Goal: Find specific page/section: Find specific page/section

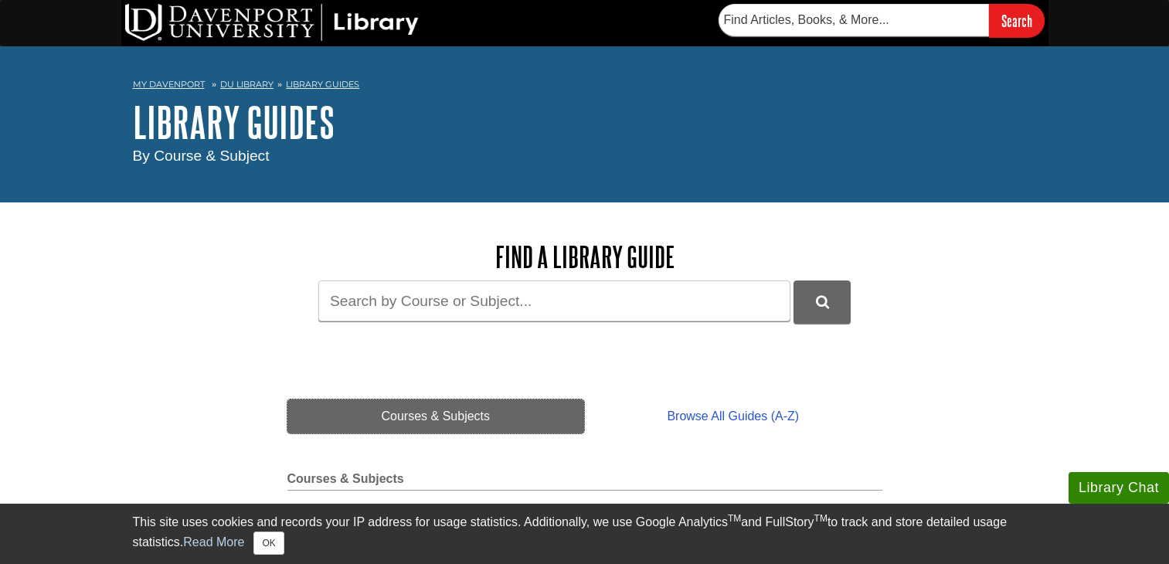
click at [434, 415] on link "Courses & Subjects" at bounding box center [436, 417] width 298 height 34
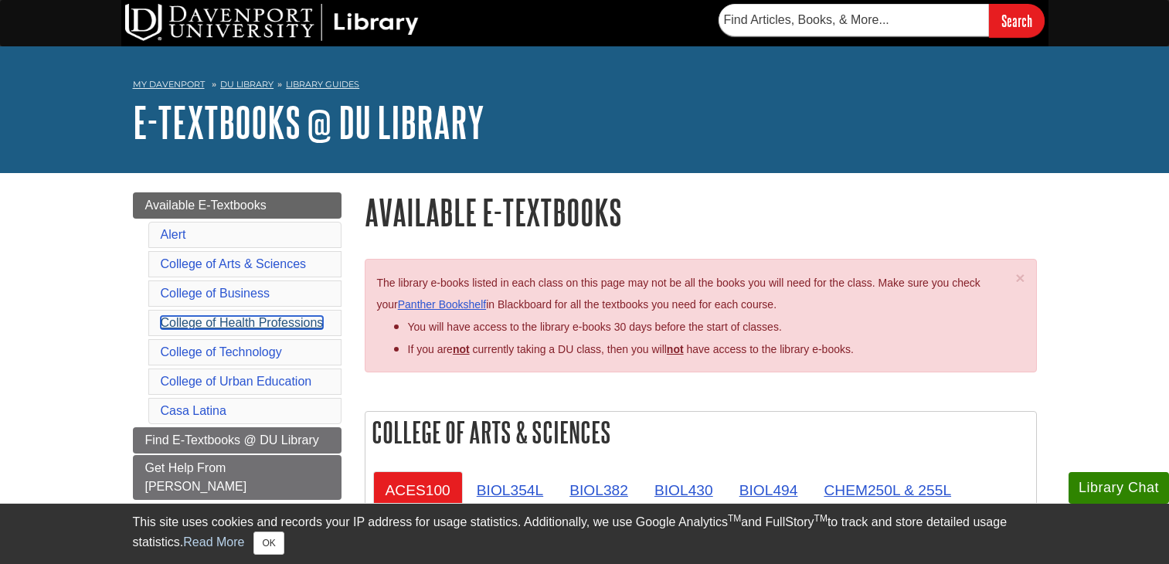
click at [189, 316] on link "College of Health Professions" at bounding box center [242, 322] width 163 height 13
